Goal: Information Seeking & Learning: Check status

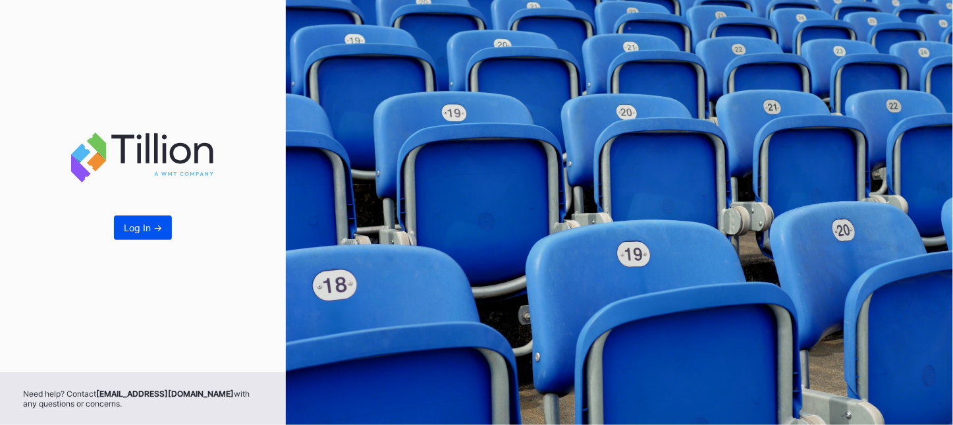
click at [148, 233] on div "Log In ->" at bounding box center [143, 227] width 38 height 11
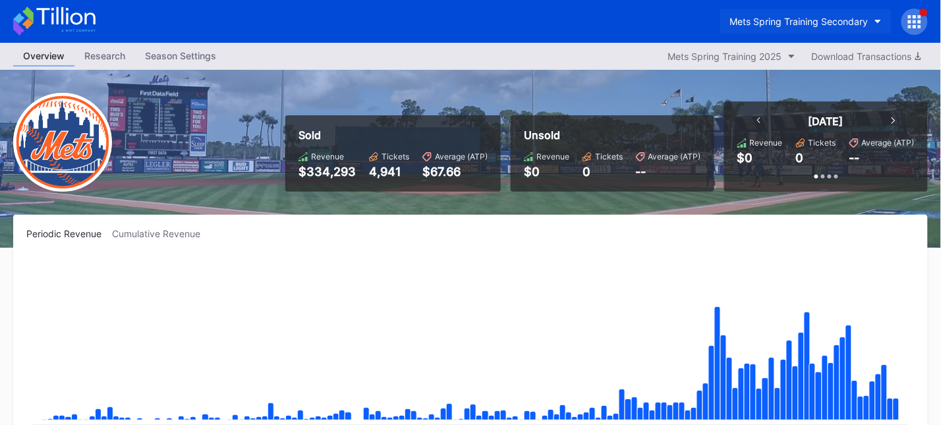
click at [850, 21] on div "Mets Spring Training Secondary" at bounding box center [799, 21] width 138 height 11
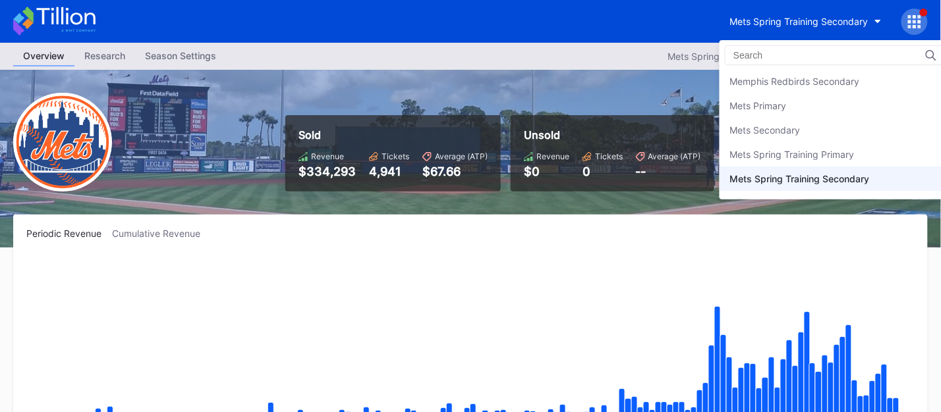
scroll to position [2014, 0]
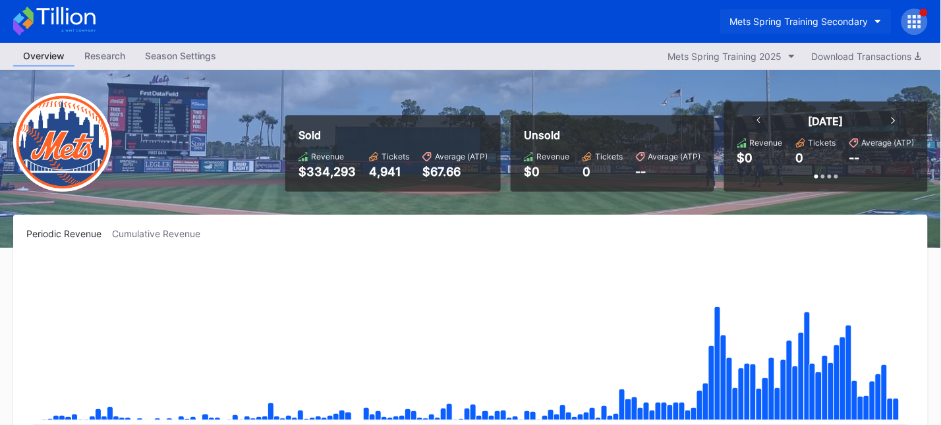
click at [805, 21] on div "Mets Spring Training Secondary" at bounding box center [799, 21] width 138 height 11
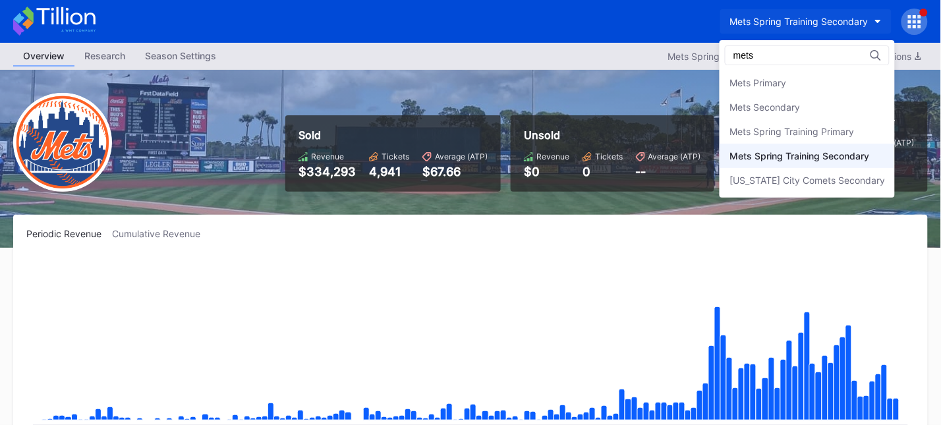
scroll to position [0, 0]
type input "mets"
click at [797, 109] on div "Mets Secondary" at bounding box center [764, 106] width 70 height 11
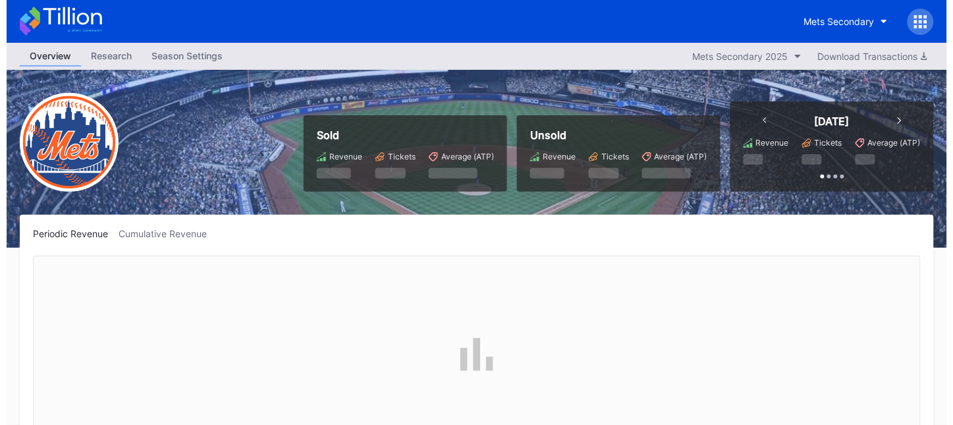
scroll to position [2783, 0]
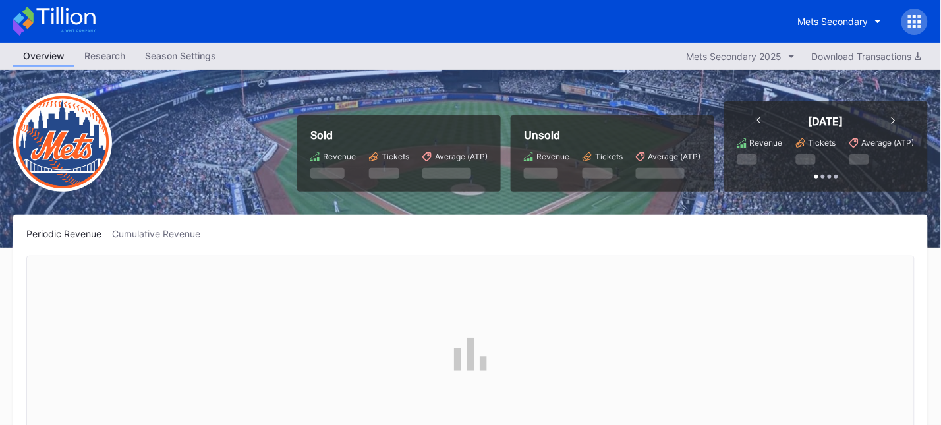
click at [914, 22] on icon at bounding box center [914, 21] width 3 height 3
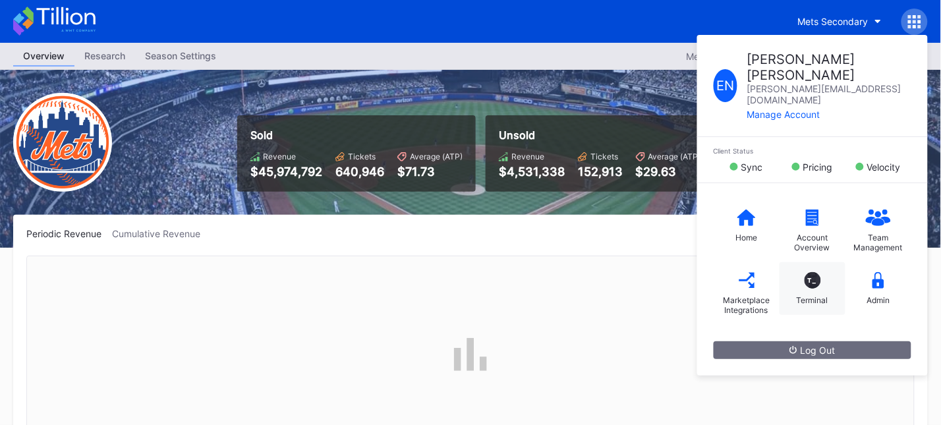
click at [818, 272] on div "T_" at bounding box center [812, 280] width 16 height 16
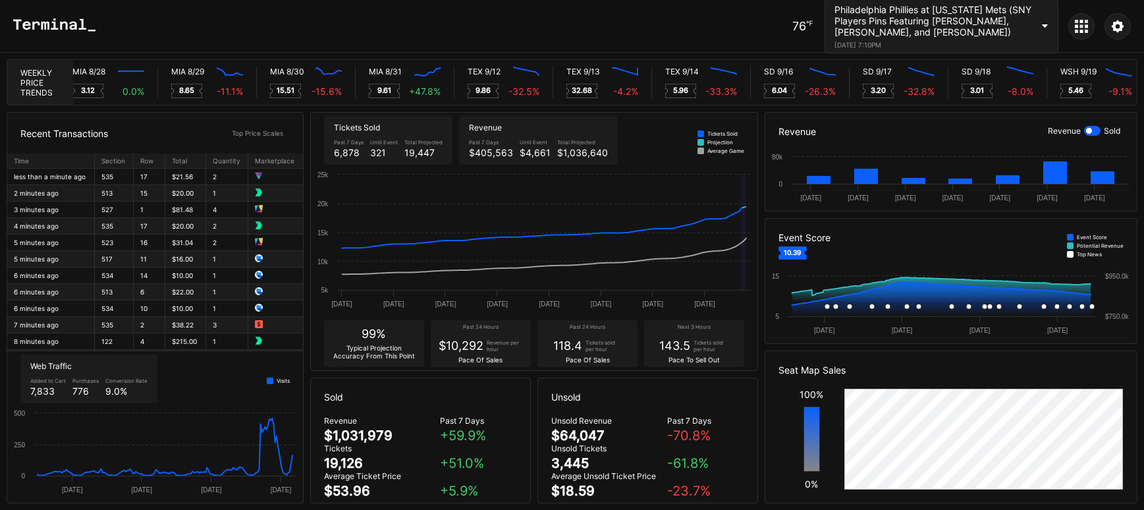
click at [953, 132] on div at bounding box center [1092, 131] width 16 height 10
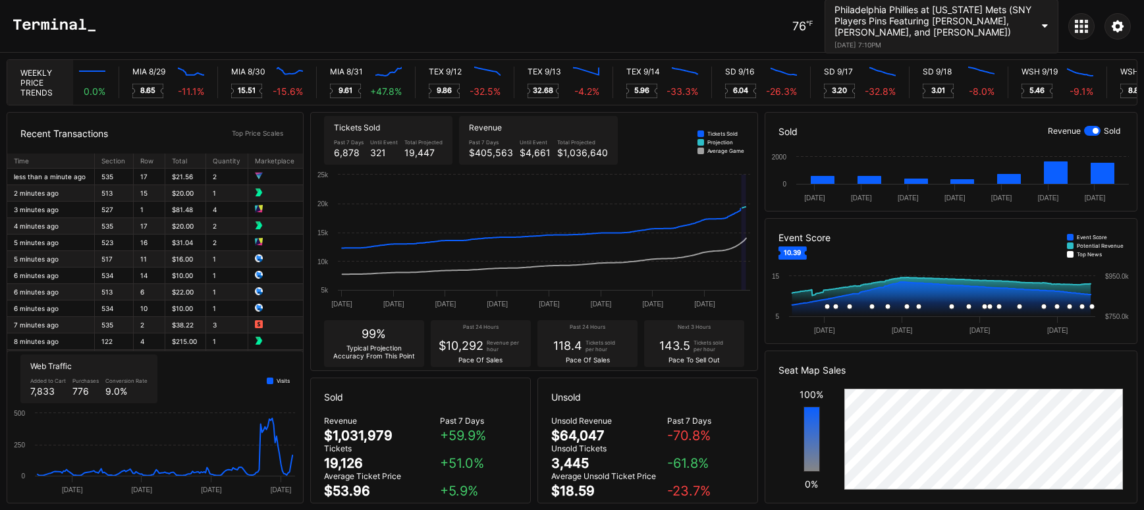
click at [953, 133] on div at bounding box center [1092, 131] width 16 height 10
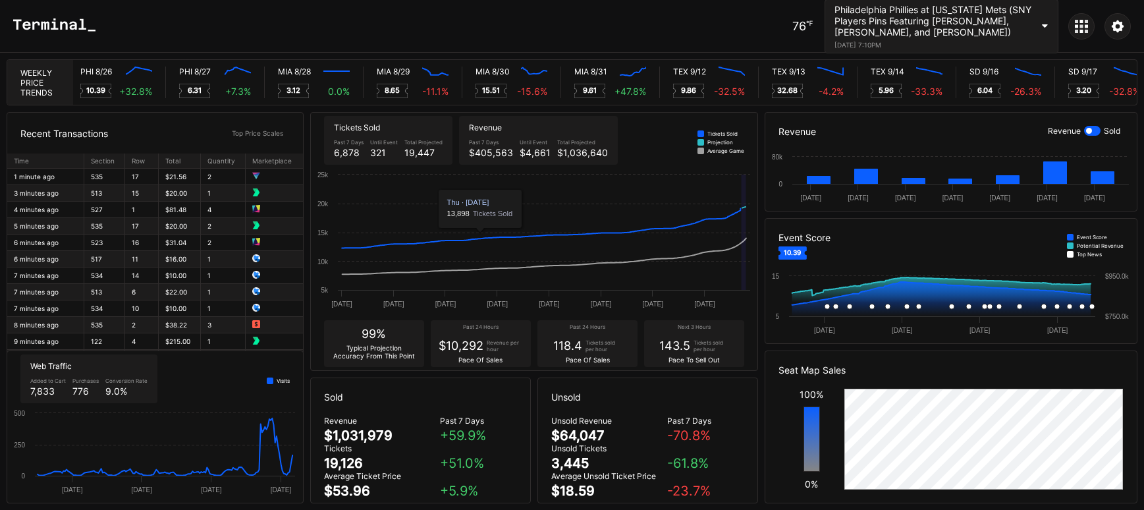
click at [953, 43] on div "[DATE] 7:10PM" at bounding box center [934, 45] width 198 height 8
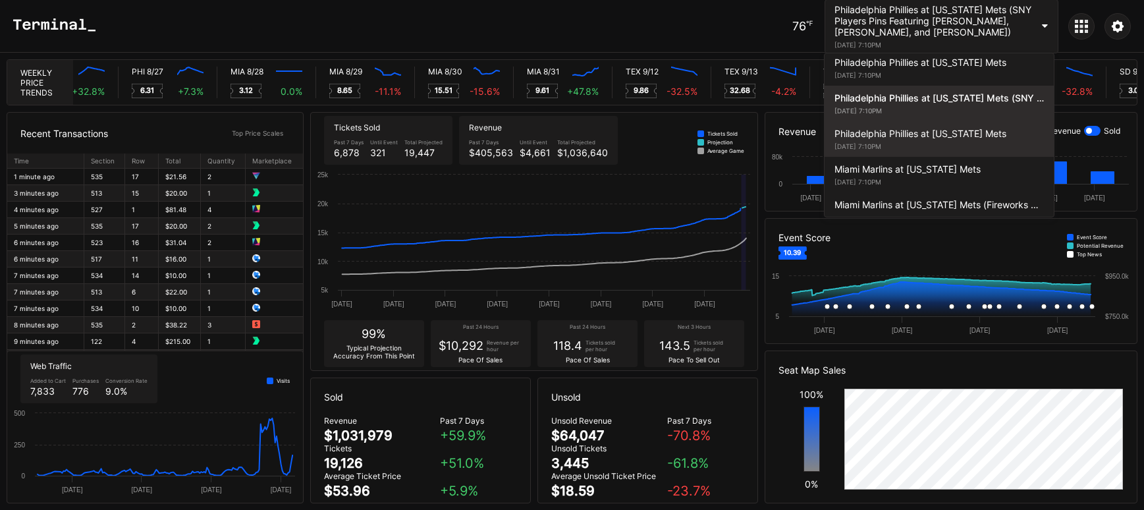
scroll to position [0, 6479]
click at [953, 126] on div "Philadelphia Phillies at New York Mets August 27, 2025 7:10PM" at bounding box center [939, 139] width 229 height 36
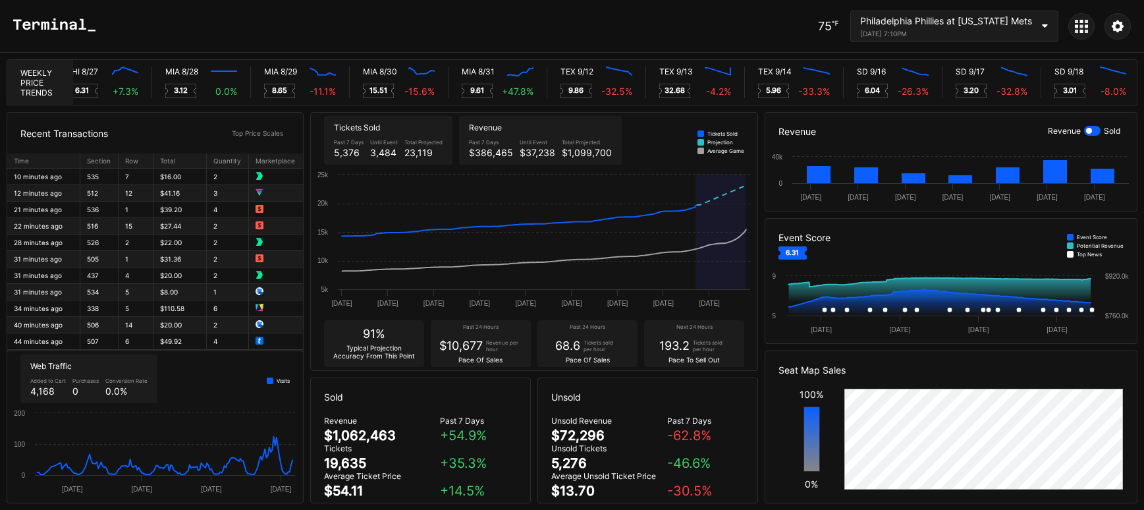
scroll to position [0, 6545]
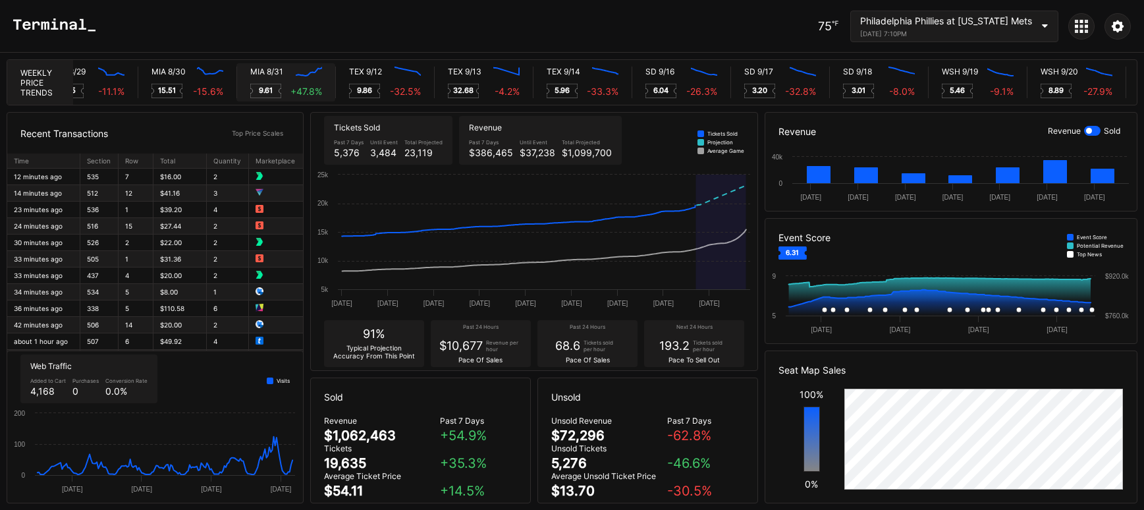
click at [310, 71] on icon at bounding box center [309, 71] width 26 height 9
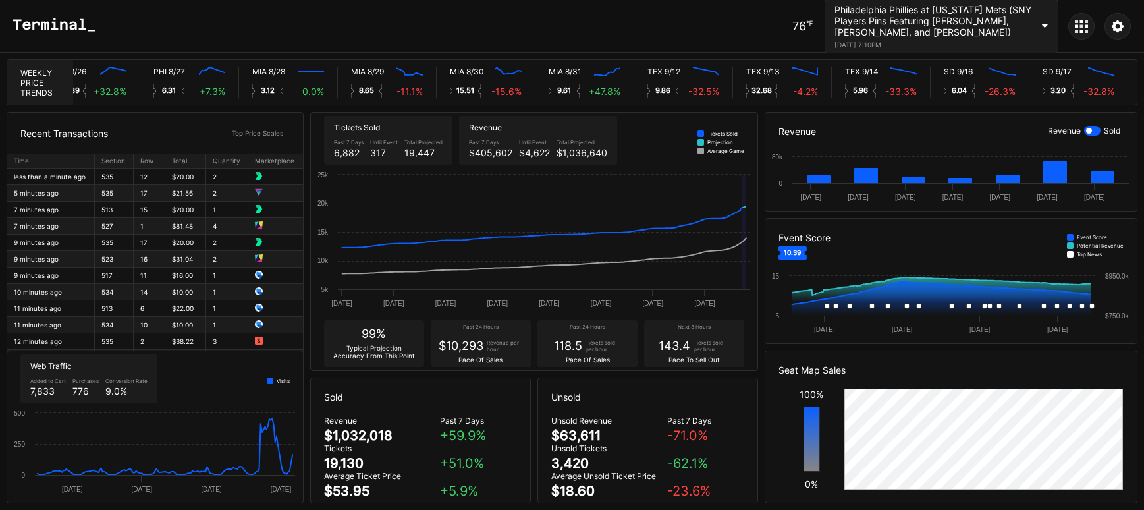
scroll to position [0, 6458]
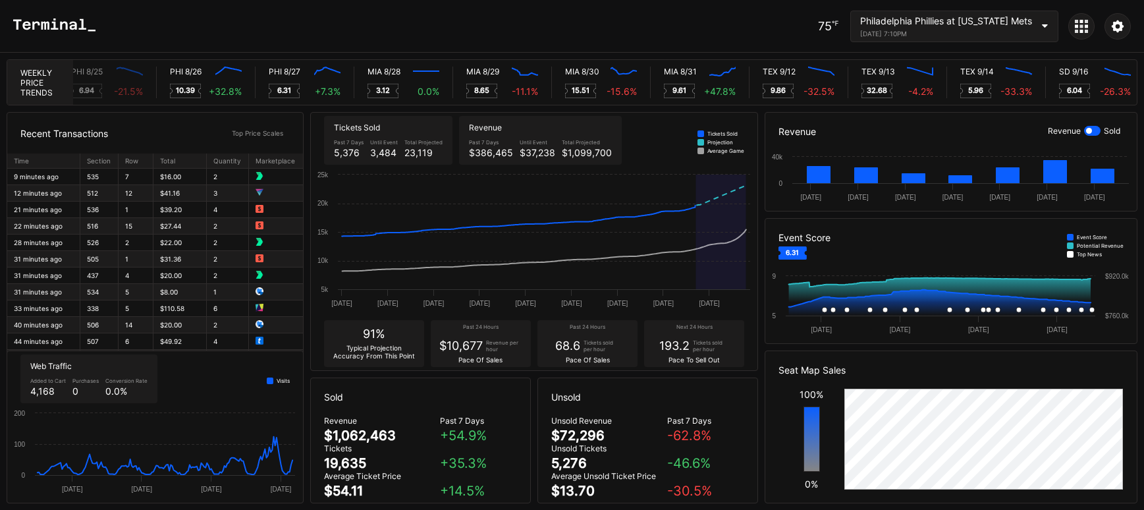
click at [1080, 32] on icon at bounding box center [1081, 26] width 13 height 13
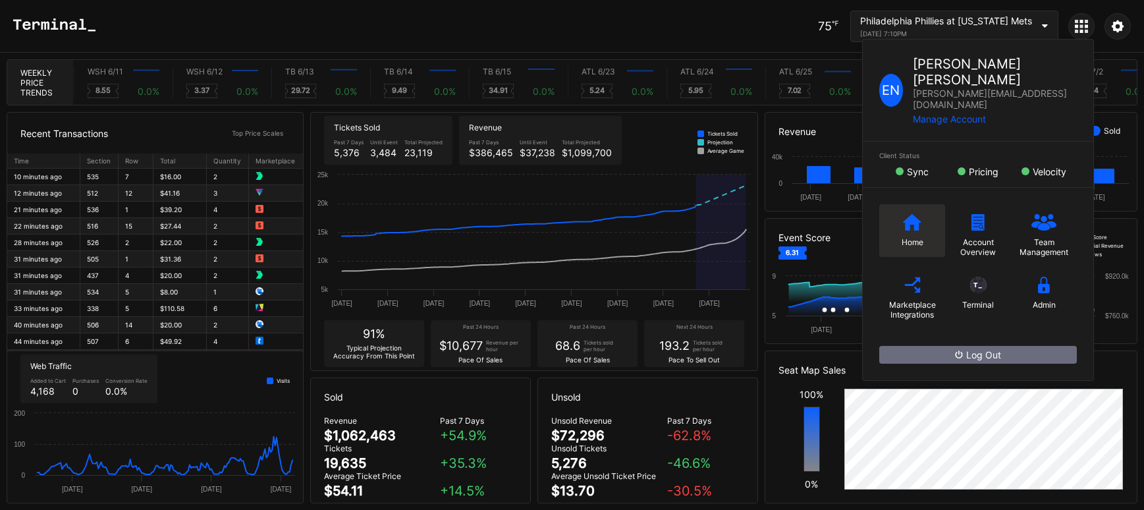
click at [912, 214] on icon at bounding box center [912, 222] width 18 height 16
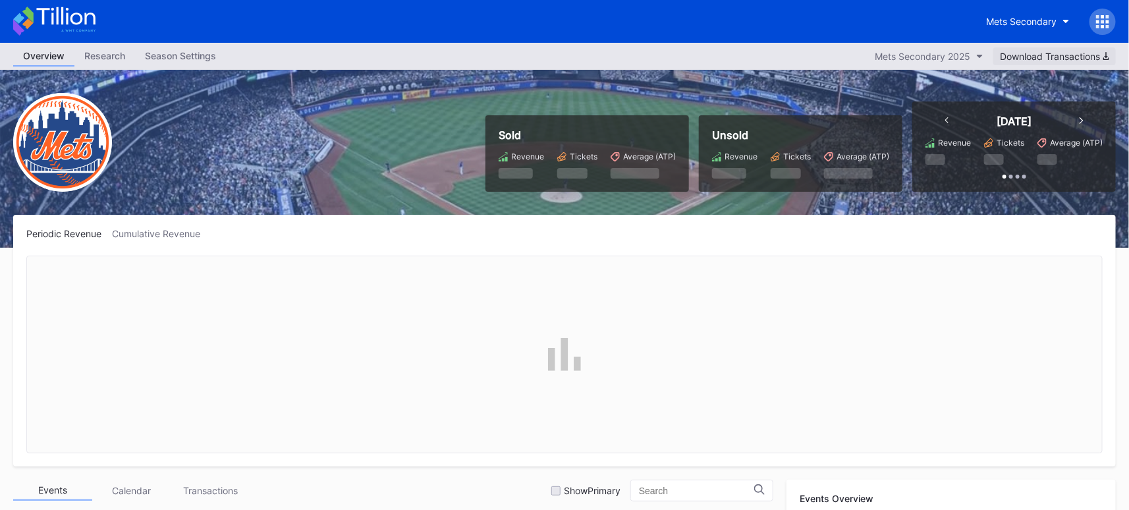
scroll to position [2783, 0]
click at [1040, 26] on div "Mets Secondary" at bounding box center [1021, 21] width 70 height 11
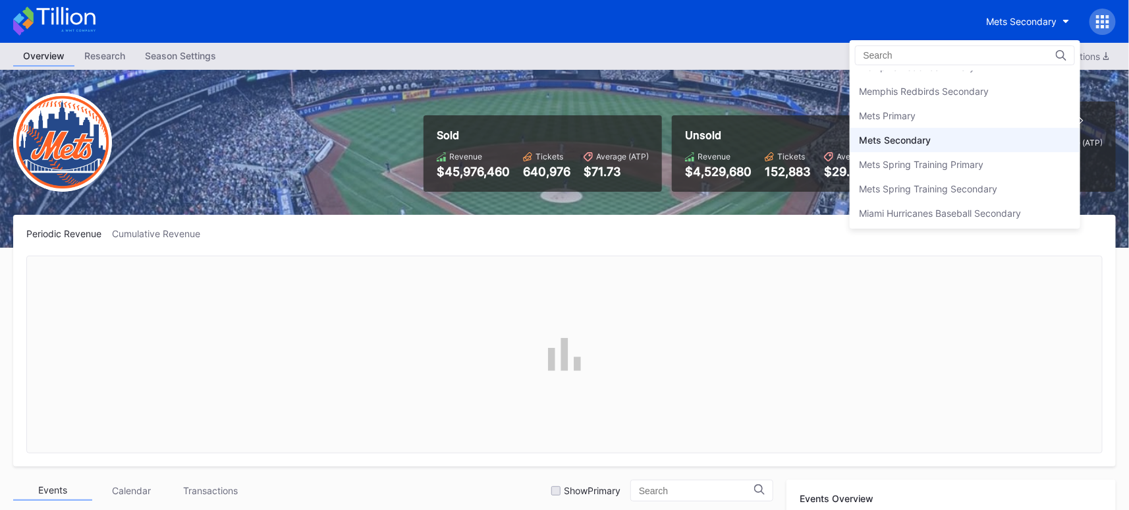
scroll to position [2014, 0]
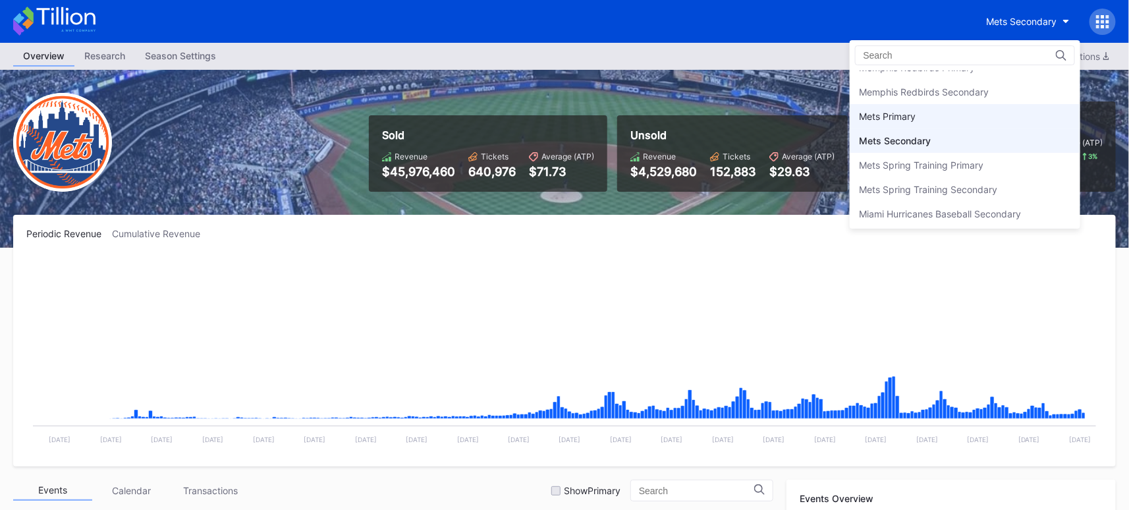
click at [929, 104] on div "Mets Primary" at bounding box center [965, 116] width 231 height 24
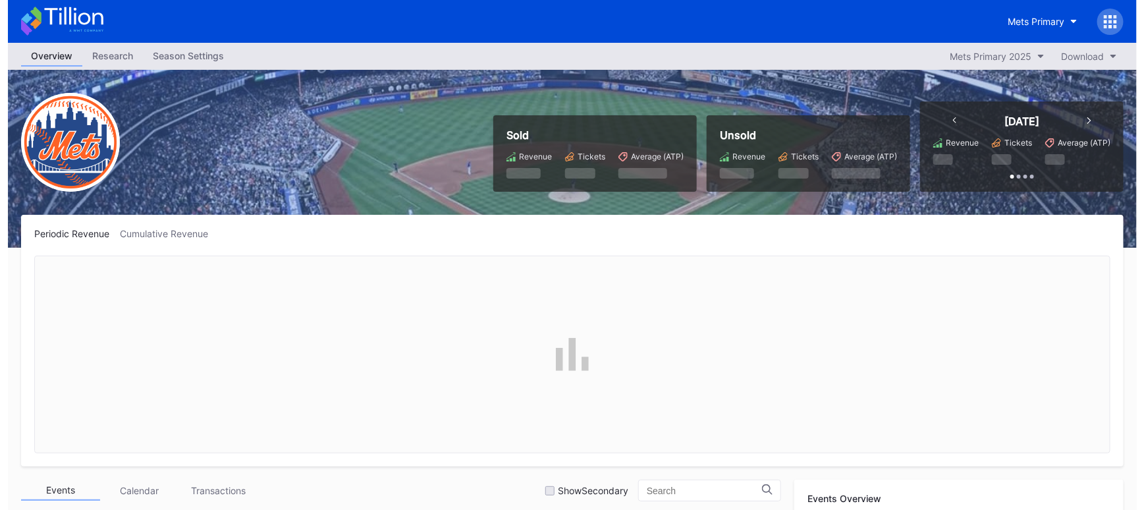
scroll to position [2783, 0]
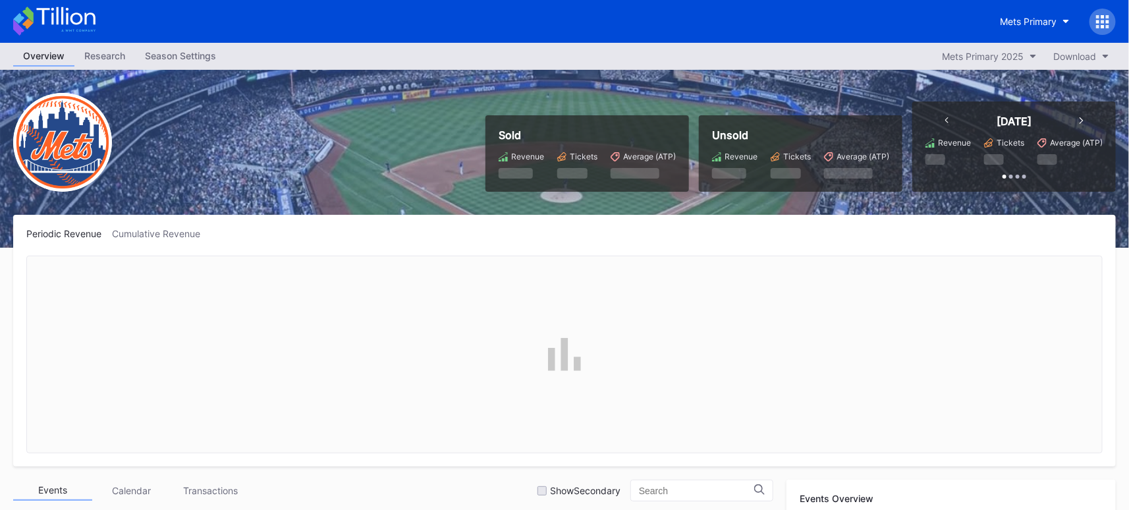
click at [1097, 24] on icon at bounding box center [1102, 21] width 13 height 13
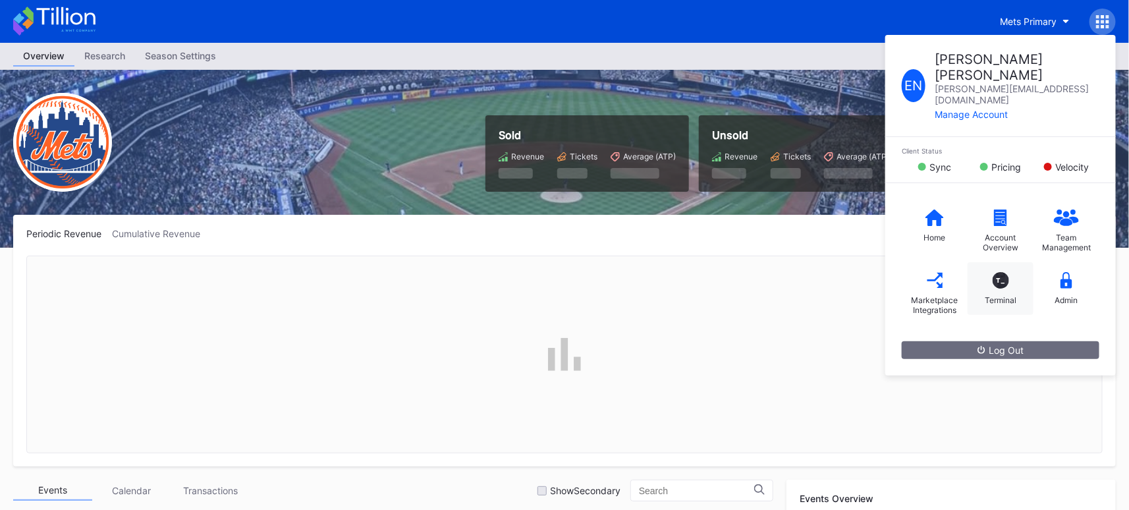
click at [1014, 262] on div "T_ Terminal" at bounding box center [1001, 288] width 66 height 53
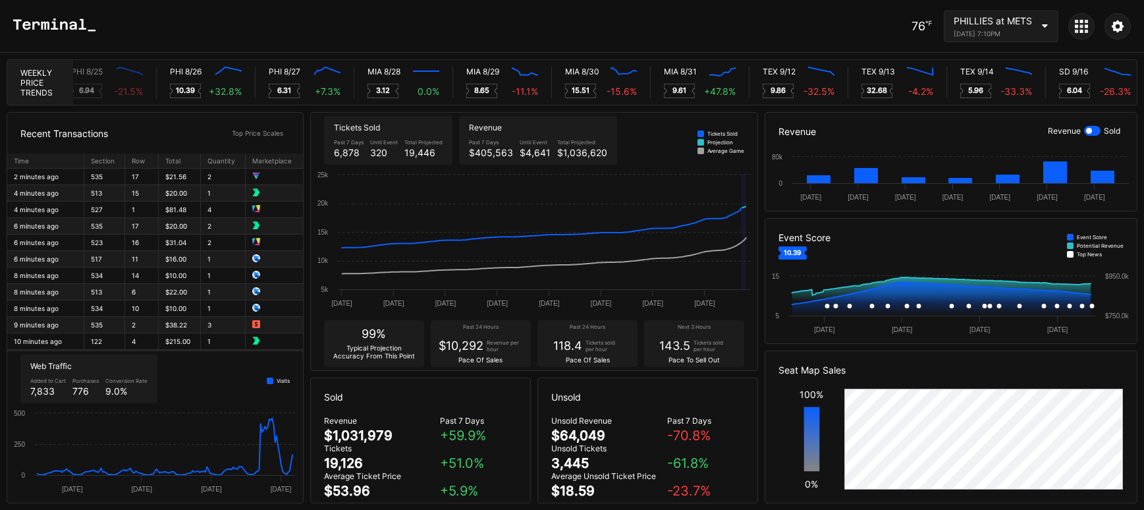
click at [1016, 36] on div "[DATE] 7:10PM" at bounding box center [993, 34] width 78 height 8
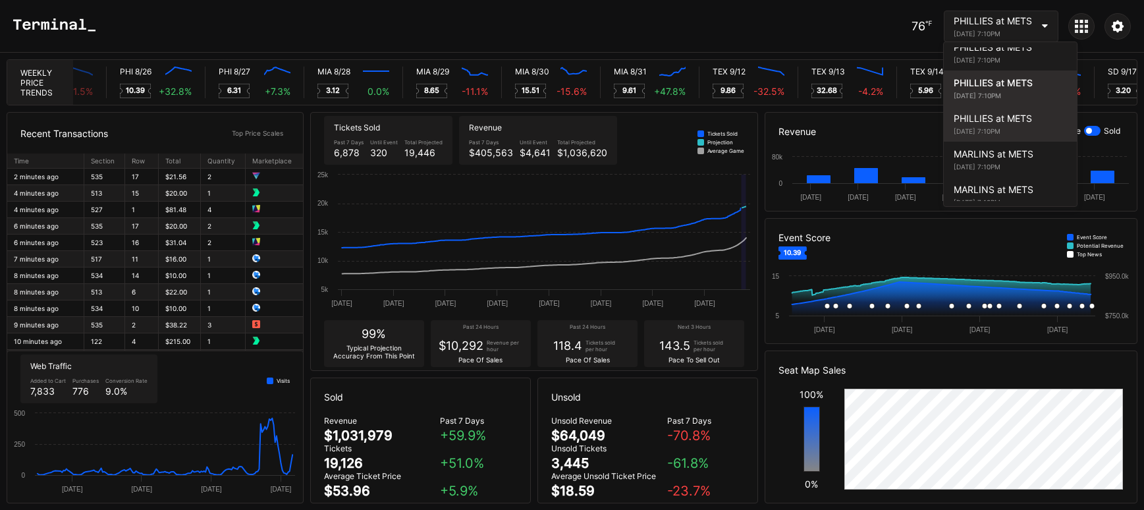
scroll to position [0, 6392]
click at [1030, 127] on div "[DATE] 7:10PM" at bounding box center [1010, 131] width 113 height 8
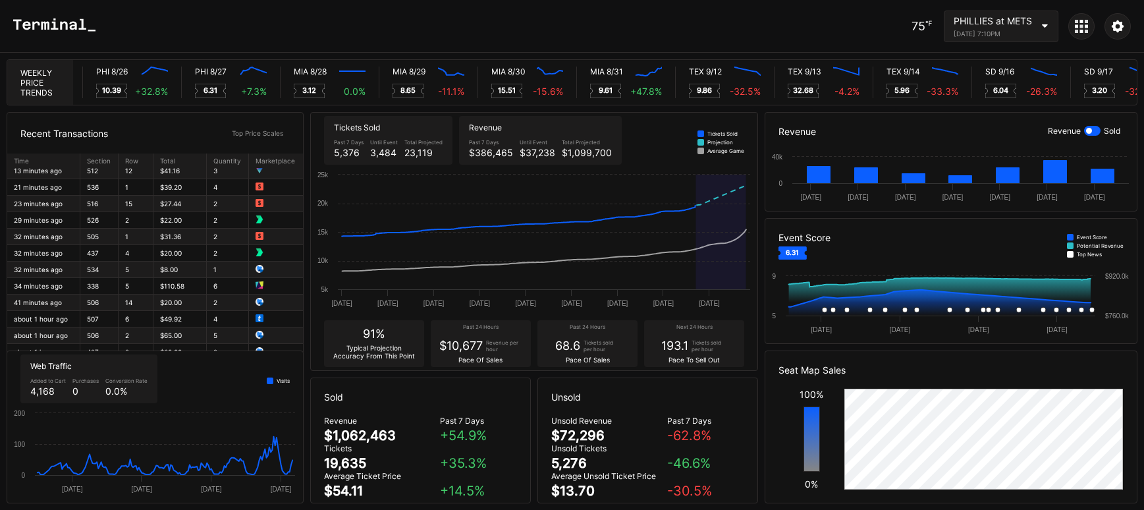
scroll to position [18, 0]
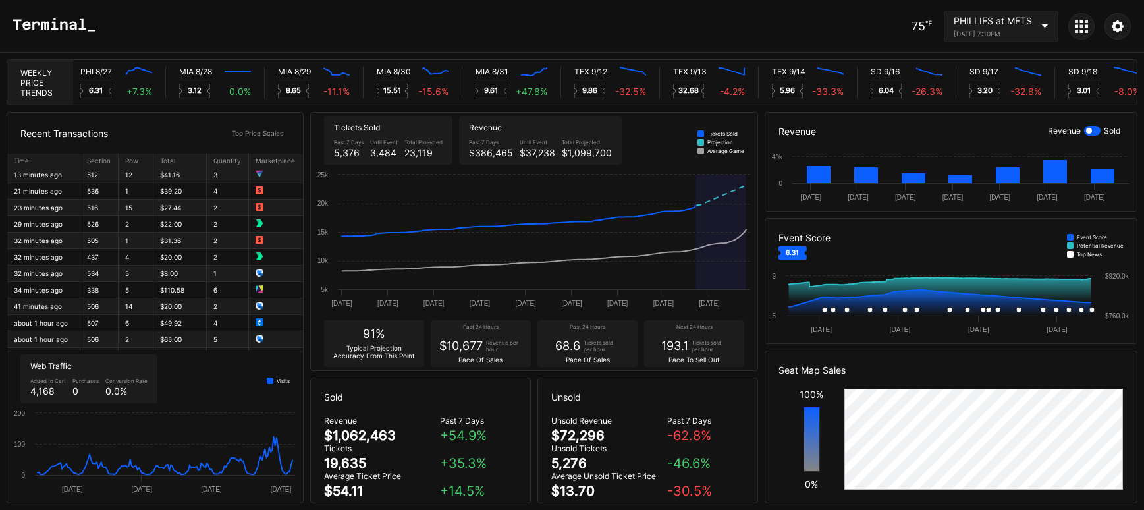
click at [1114, 28] on icon at bounding box center [1118, 26] width 12 height 12
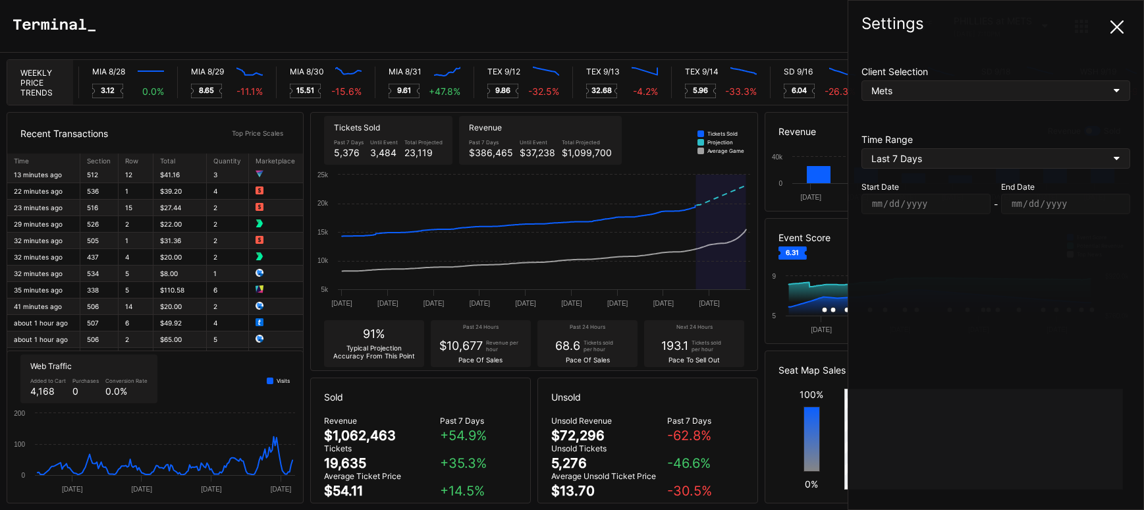
click at [1106, 164] on div "Last 7 Days" at bounding box center [996, 158] width 269 height 20
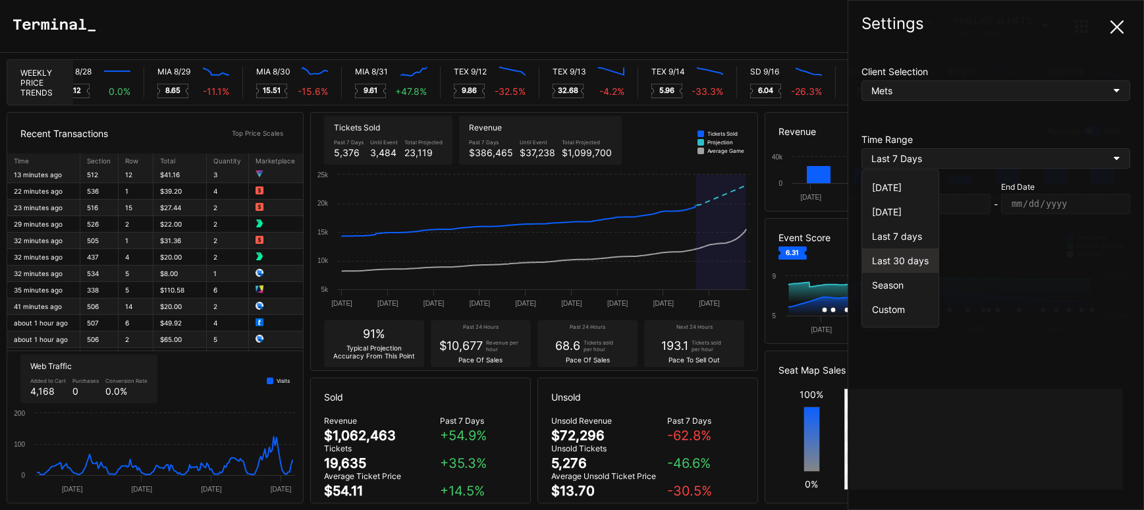
click at [889, 262] on div "Last 30 days" at bounding box center [900, 260] width 57 height 11
type input "[DATE]"
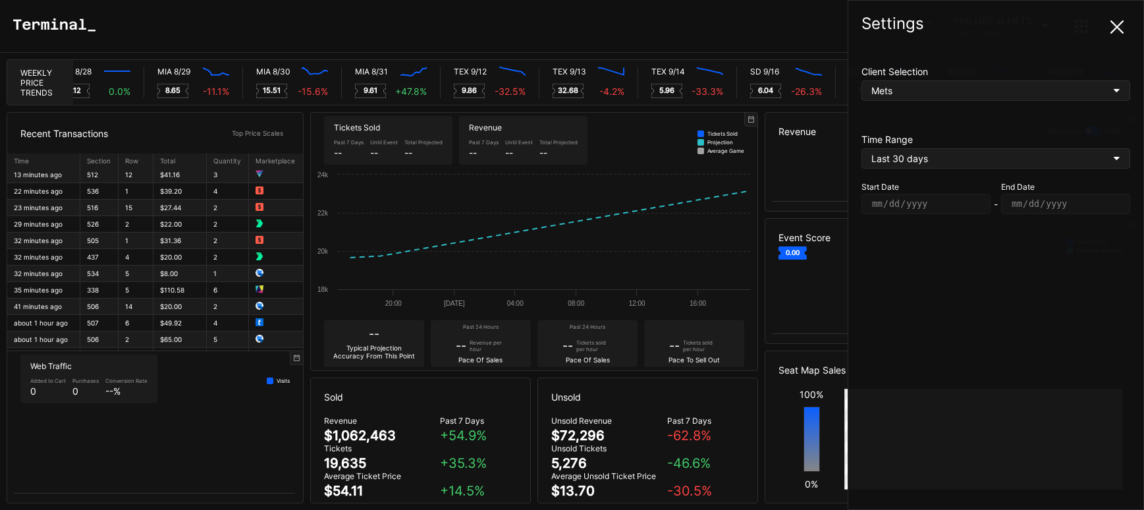
scroll to position [0, 6651]
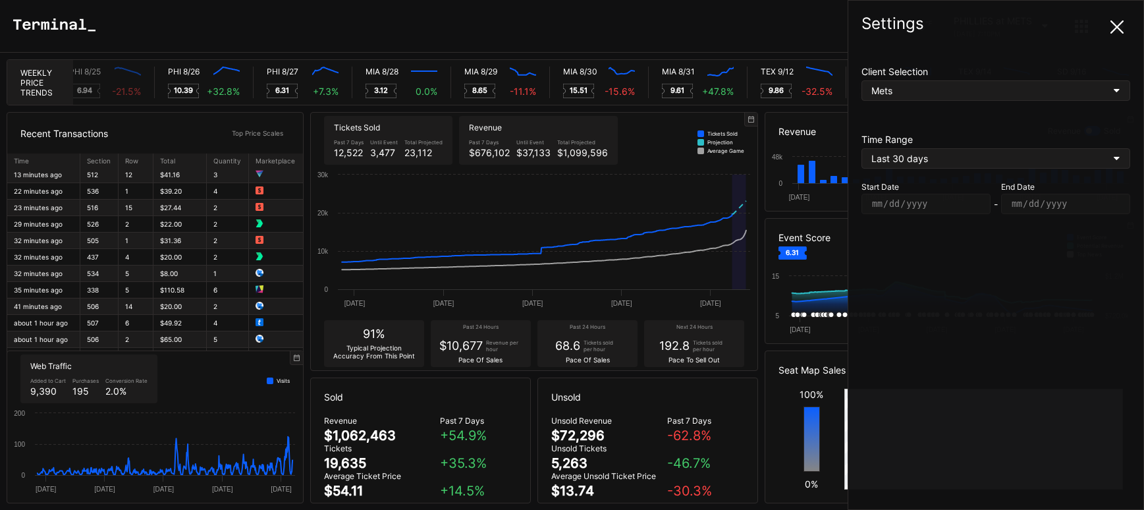
click at [1117, 24] on icon at bounding box center [1117, 26] width 13 height 13
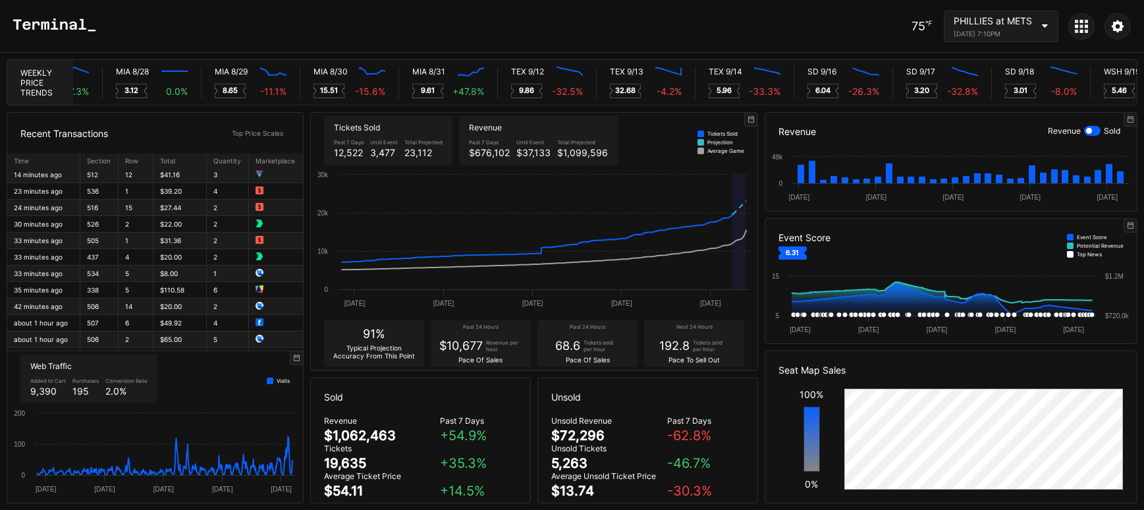
click at [1120, 32] on div at bounding box center [1118, 26] width 26 height 26
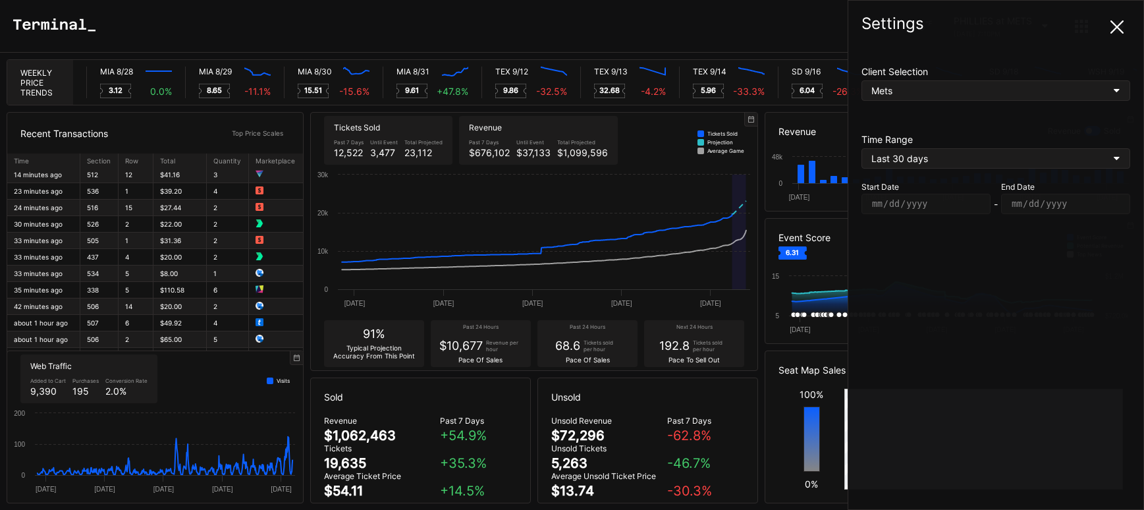
click at [1033, 155] on div "Last 30 days" at bounding box center [971, 158] width 198 height 11
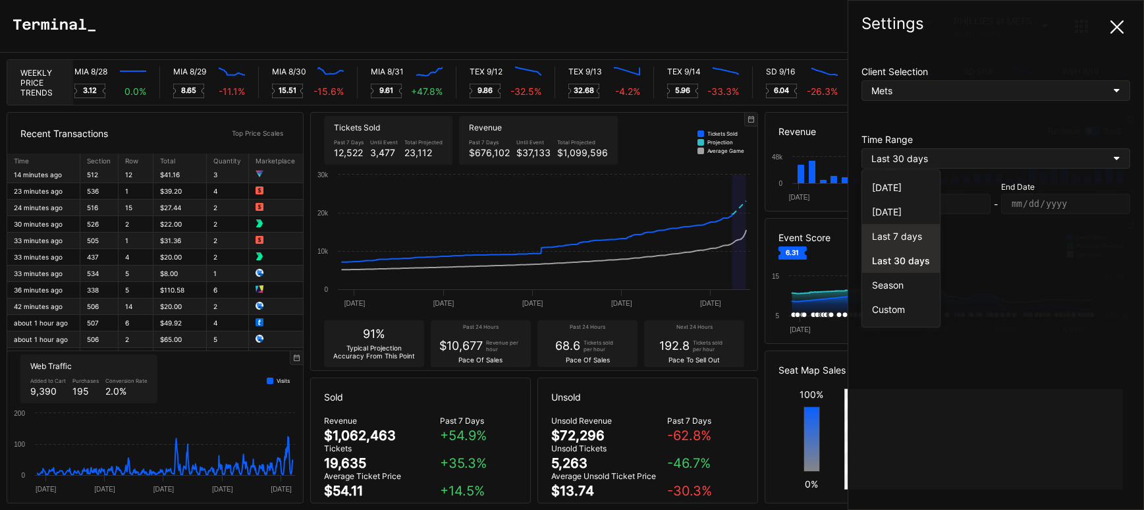
click at [877, 238] on div "Last 7 days" at bounding box center [901, 236] width 58 height 11
type input "[DATE]"
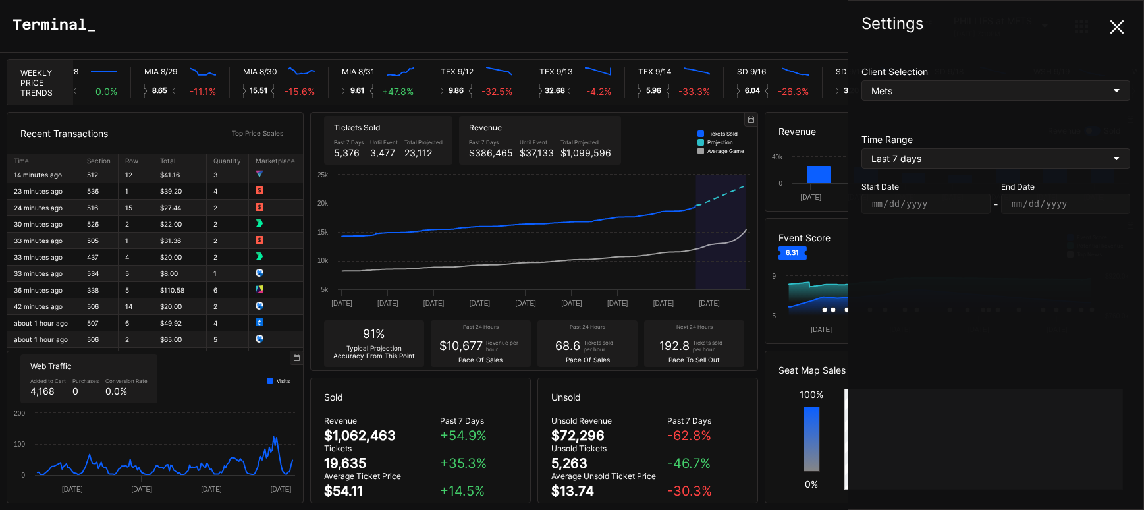
click at [1116, 30] on icon at bounding box center [1117, 26] width 13 height 13
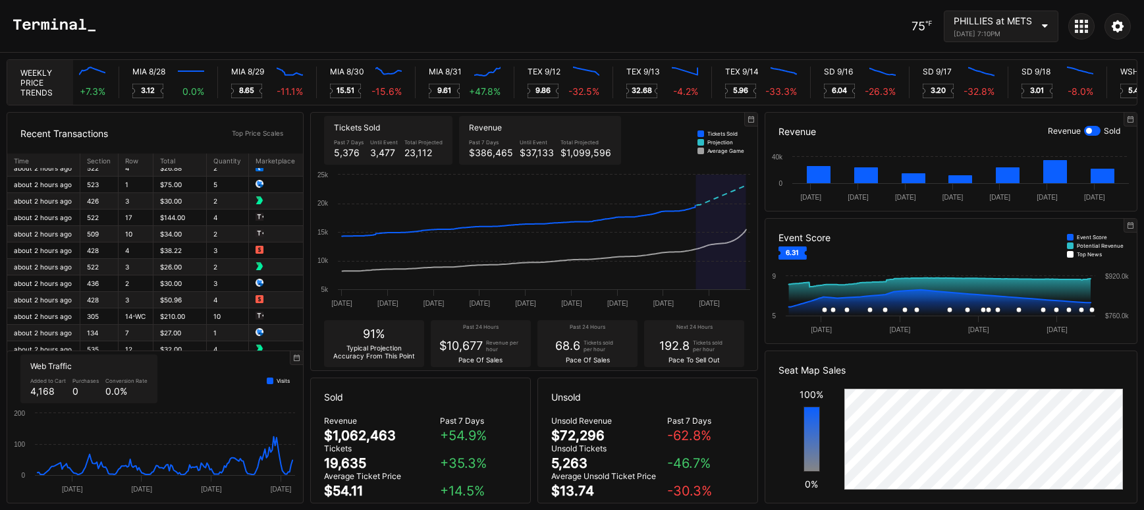
scroll to position [0, 0]
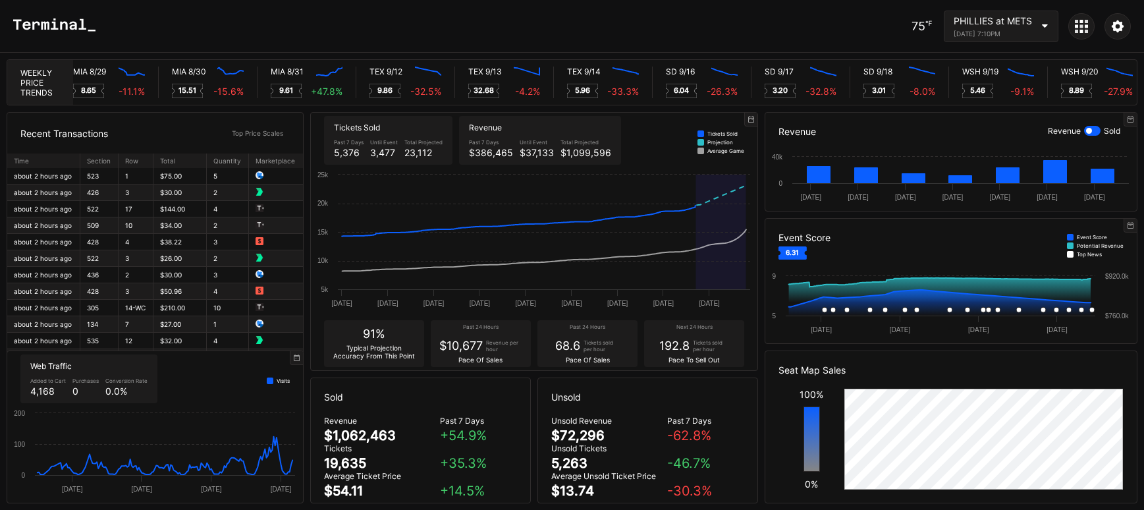
click at [215, 381] on div "Web Traffic Added to Cart 4,168 Purchases 0 Conversion Rate 0.0 % Visits" at bounding box center [155, 378] width 296 height 55
